Goal: Answer question/provide support: Share knowledge or assist other users

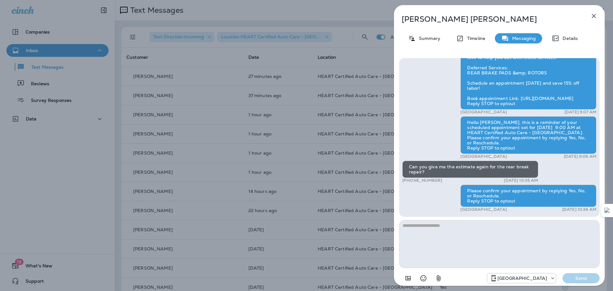
click at [592, 12] on icon "button" at bounding box center [594, 16] width 8 height 8
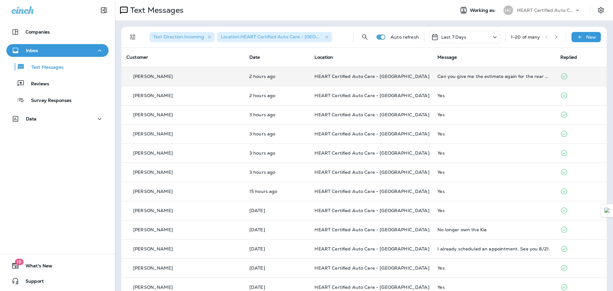
click at [463, 79] on td "Can you give me the estimate again for the rear break repair?" at bounding box center [493, 76] width 123 height 19
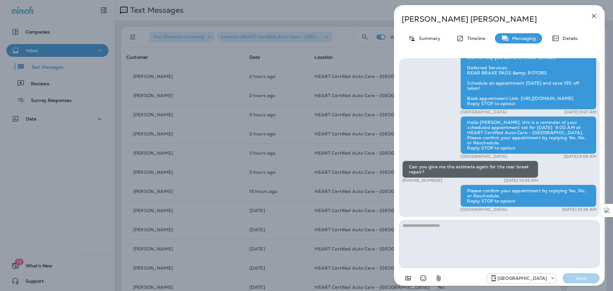
click at [593, 18] on icon "button" at bounding box center [594, 16] width 8 height 8
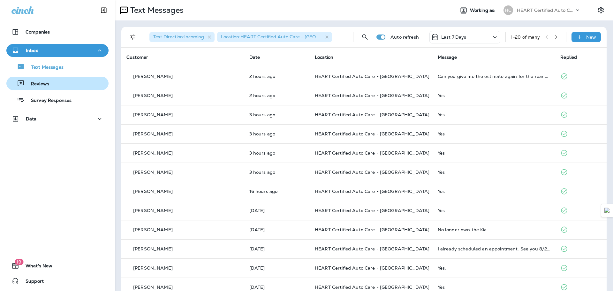
click at [69, 82] on div "Reviews" at bounding box center [57, 84] width 97 height 10
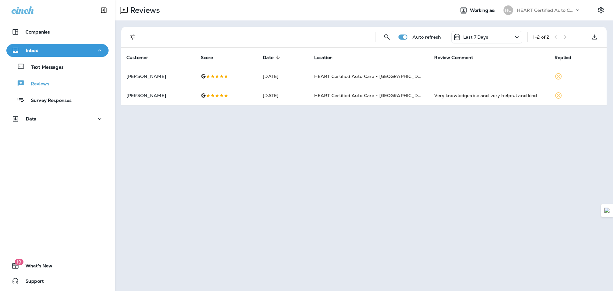
click at [67, 92] on div "Text Messages Reviews Survey Responses" at bounding box center [57, 82] width 102 height 50
click at [70, 100] on p "Survey Responses" at bounding box center [48, 101] width 47 height 6
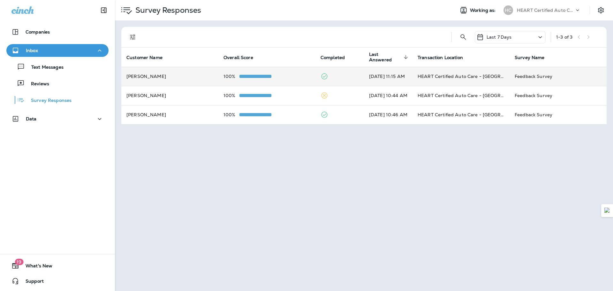
click at [143, 75] on td "[PERSON_NAME]" at bounding box center [169, 76] width 97 height 19
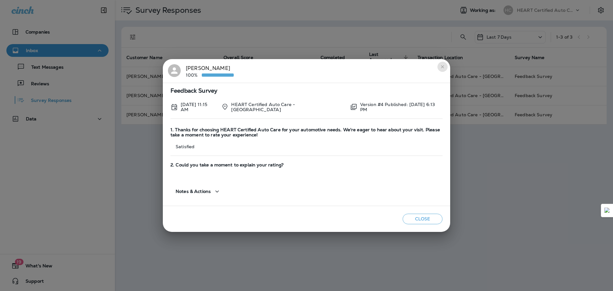
click at [445, 68] on button "close" at bounding box center [442, 67] width 10 height 10
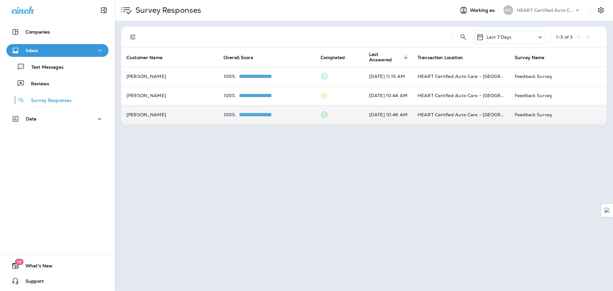
click at [168, 117] on td "[PERSON_NAME]" at bounding box center [169, 114] width 97 height 19
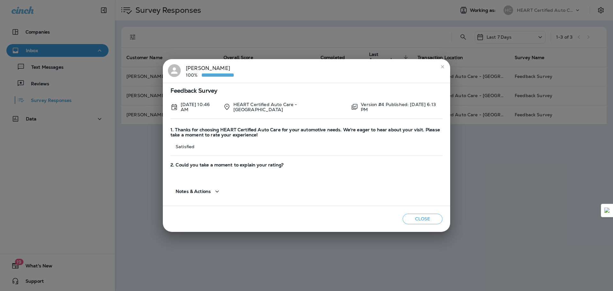
click at [442, 66] on icon "close" at bounding box center [442, 66] width 5 height 5
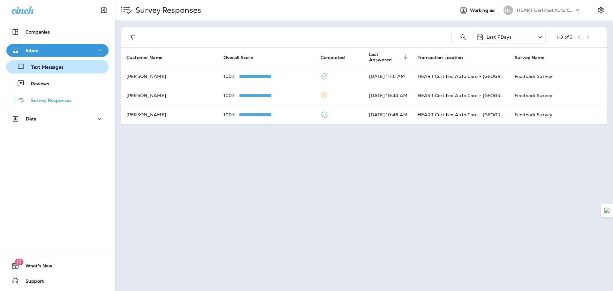
click at [58, 72] on button "Text Messages" at bounding box center [57, 66] width 102 height 13
